Goal: Navigation & Orientation: Find specific page/section

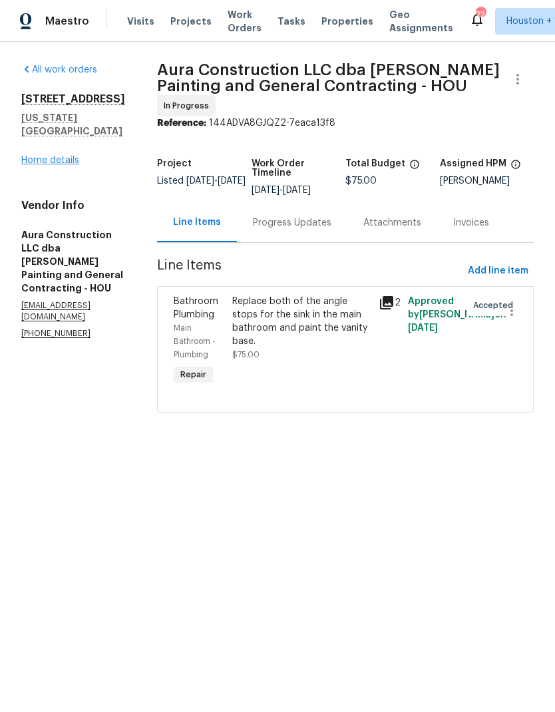
click at [32, 158] on link "Home details" at bounding box center [50, 160] width 58 height 9
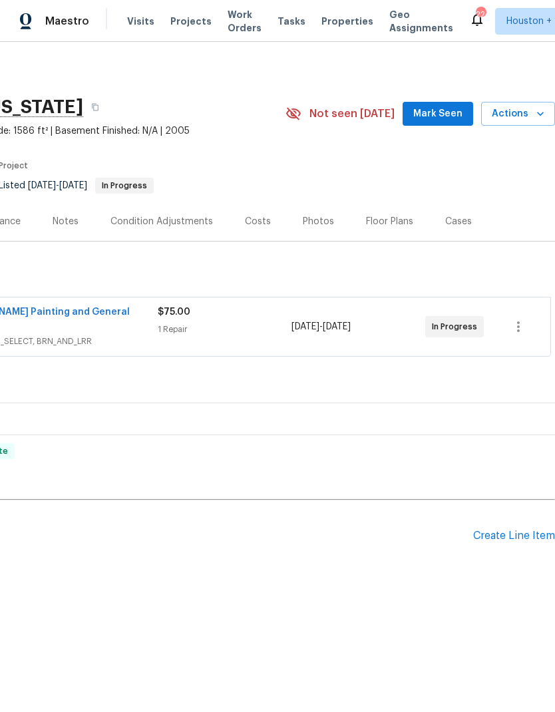
scroll to position [0, 205]
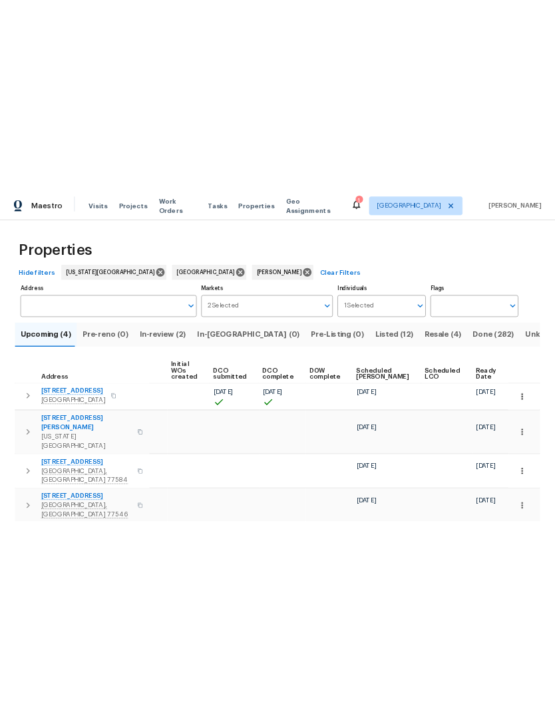
scroll to position [0, 109]
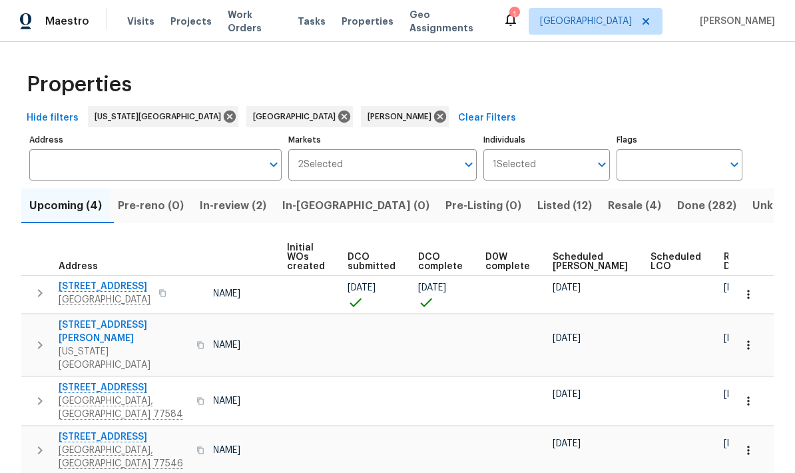
click at [555, 206] on span "Resale (4)" at bounding box center [634, 205] width 53 height 19
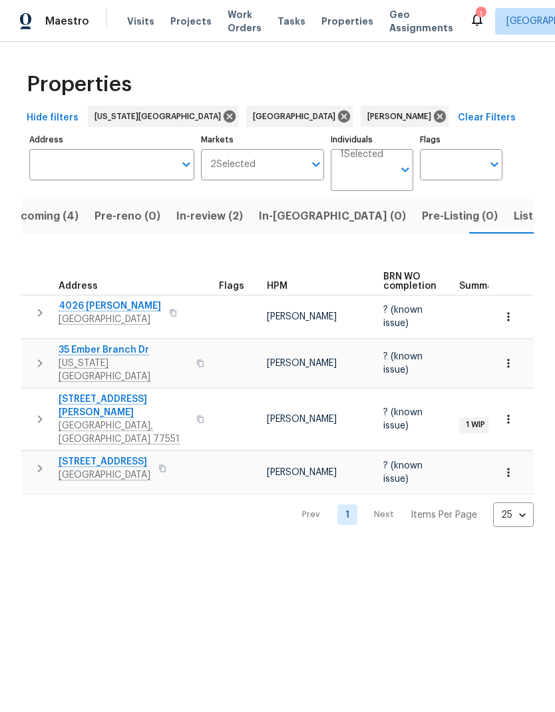
scroll to position [0, 25]
